Goal: Task Accomplishment & Management: Use online tool/utility

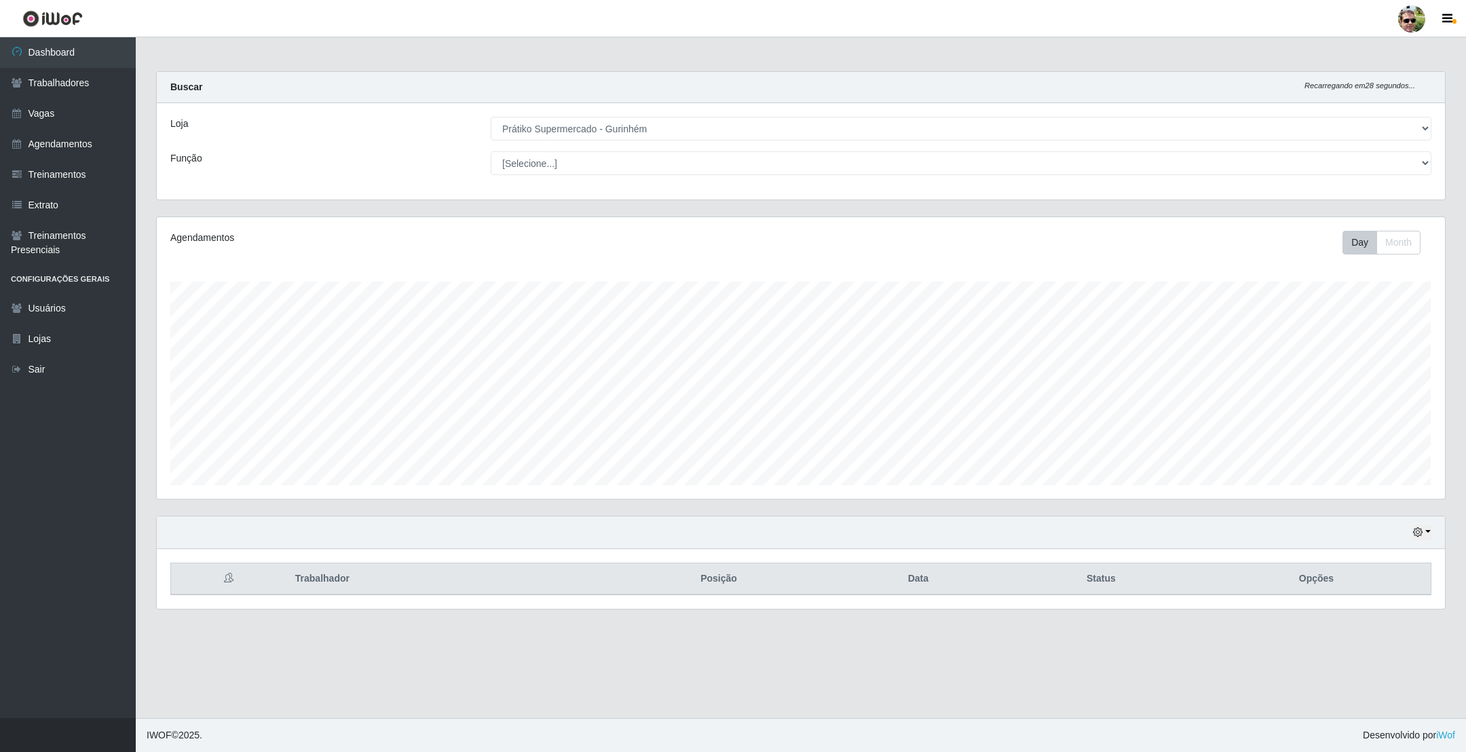
select select "176"
click at [83, 109] on link "Vagas" at bounding box center [68, 113] width 136 height 31
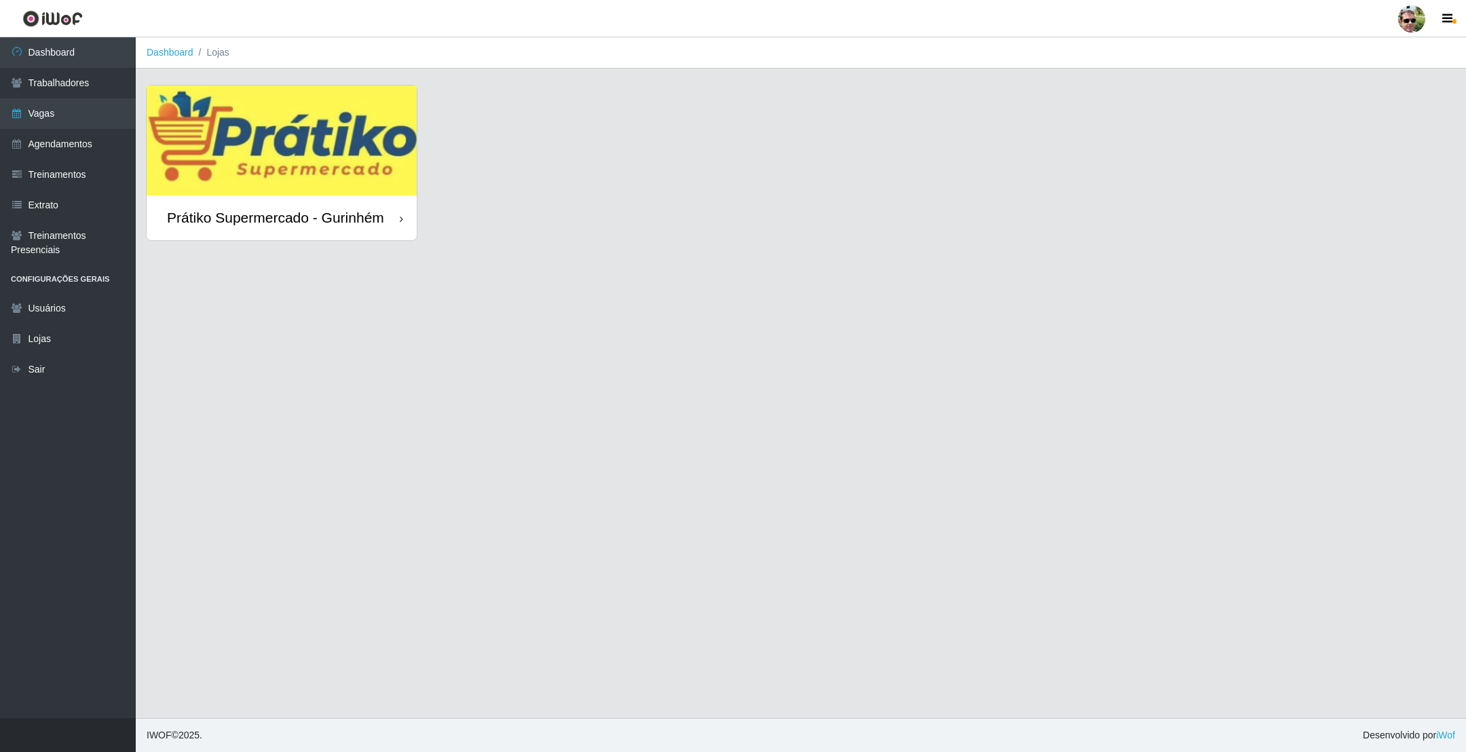
click at [348, 110] on img at bounding box center [282, 140] width 270 height 110
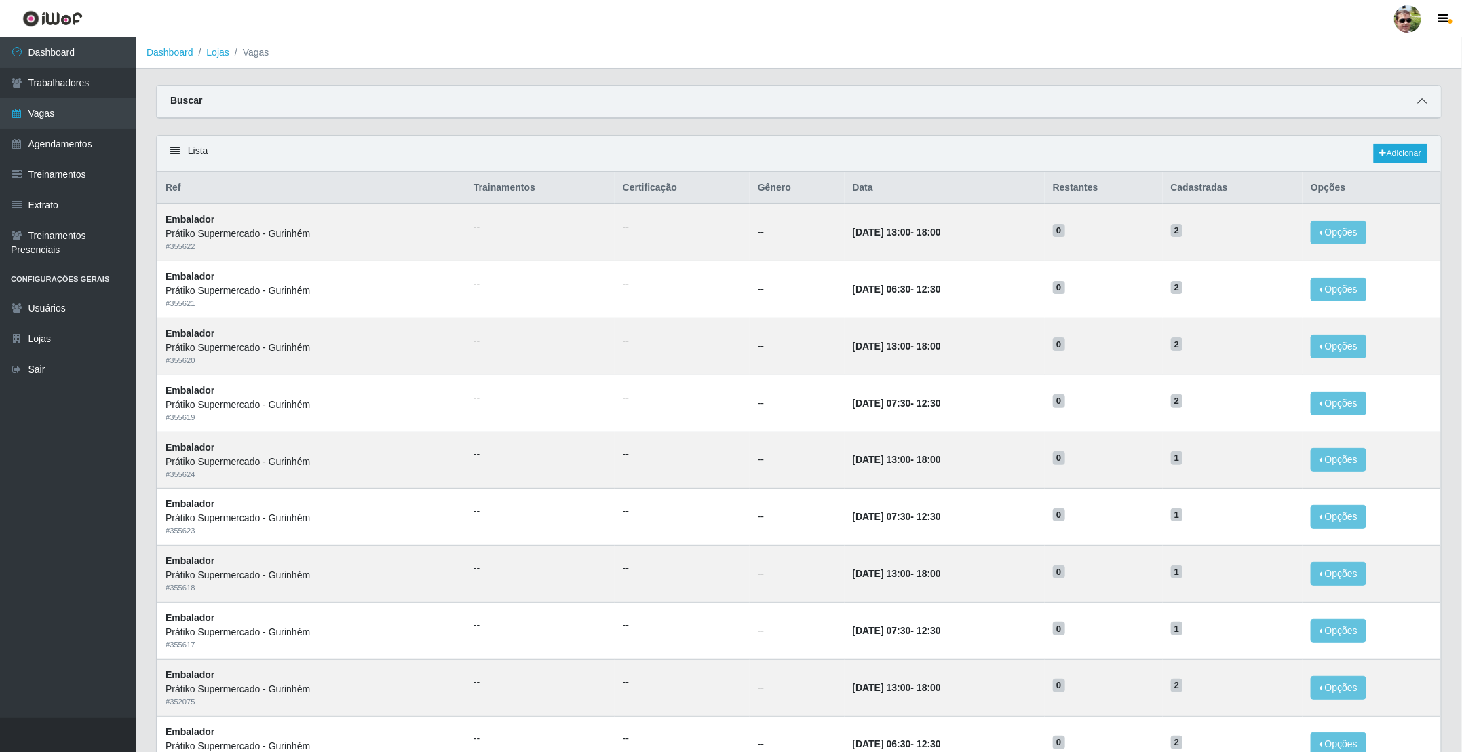
click at [1426, 96] on icon at bounding box center [1421, 100] width 9 height 9
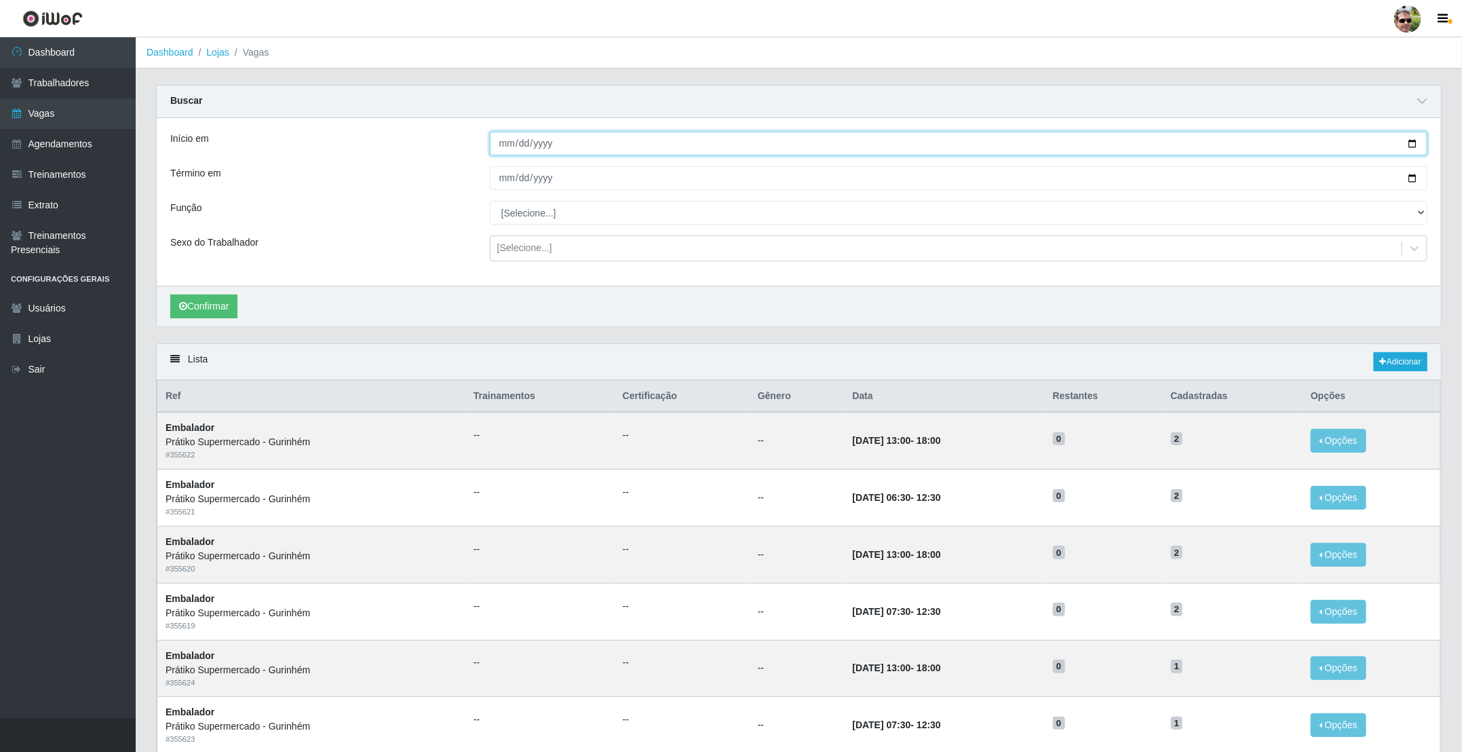
click at [1409, 145] on input "Início em" at bounding box center [959, 144] width 938 height 24
type input "[DATE]"
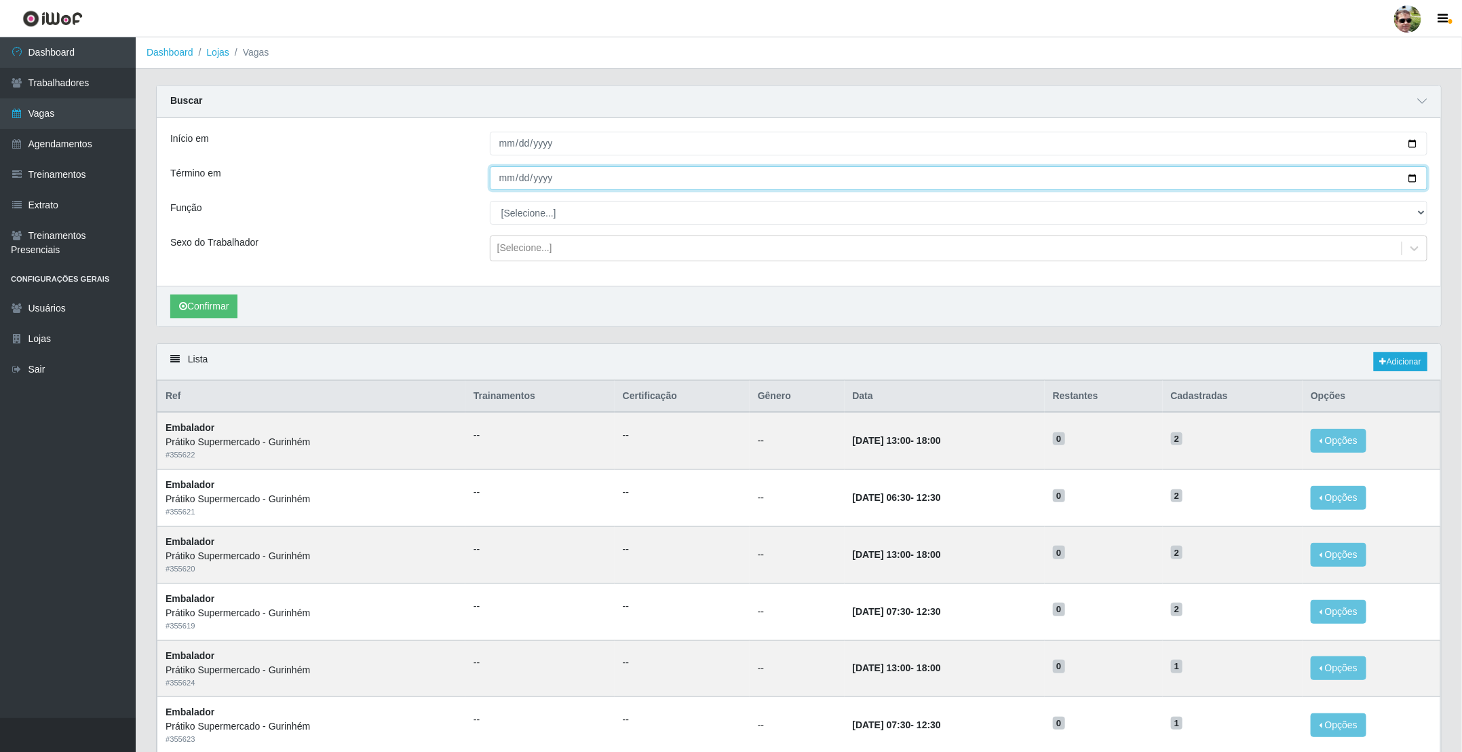
click at [1411, 175] on input "Término em" at bounding box center [959, 178] width 938 height 24
type input "[DATE]"
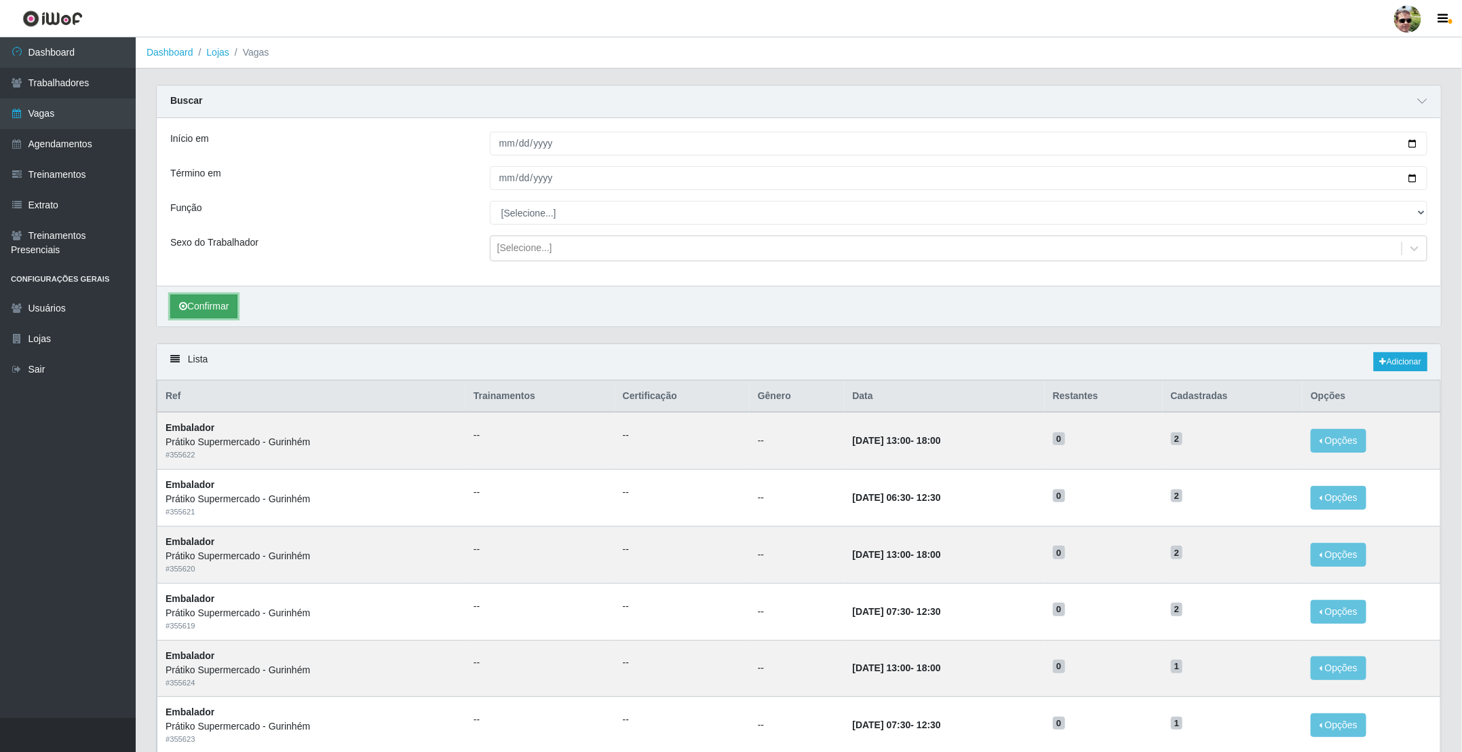
click at [204, 318] on button "Confirmar" at bounding box center [203, 306] width 67 height 24
